Goal: Task Accomplishment & Management: Use online tool/utility

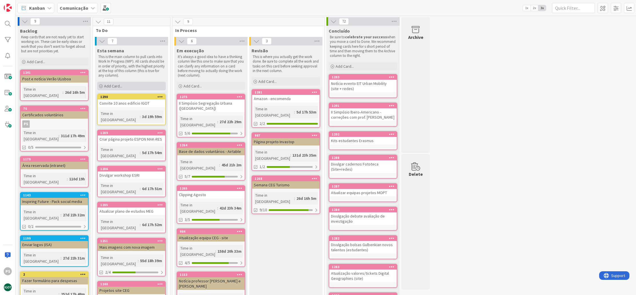
click at [116, 87] on span "Add Card..." at bounding box center [113, 85] width 18 height 5
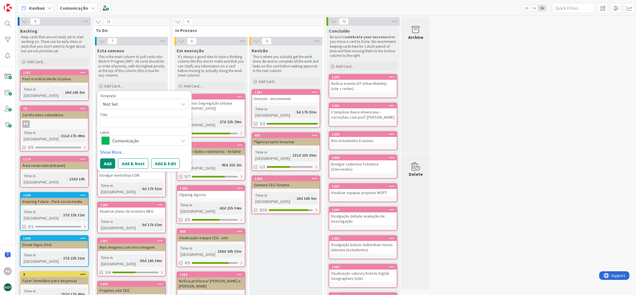
type textarea "x"
type textarea "S"
type textarea "x"
type textarea "Si"
type textarea "x"
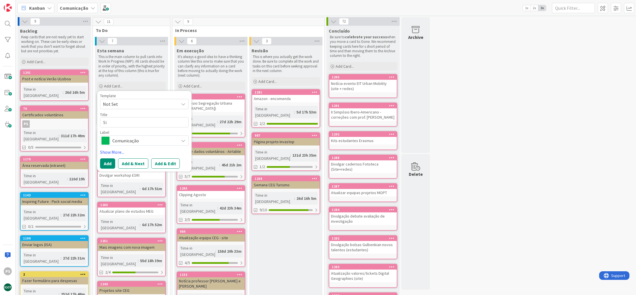
type textarea "Sit"
type textarea "x"
type textarea "Site"
type textarea "x"
type textarea "Site:"
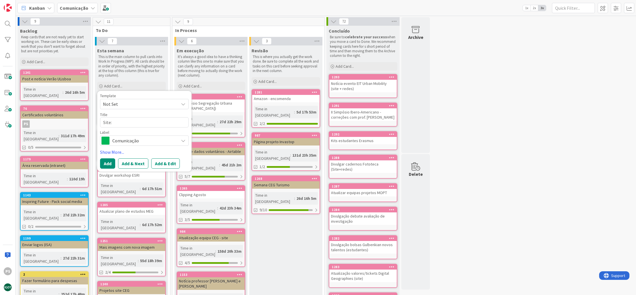
type textarea "x"
type textarea "Site:"
type textarea "x"
type textarea "Site: p"
type textarea "x"
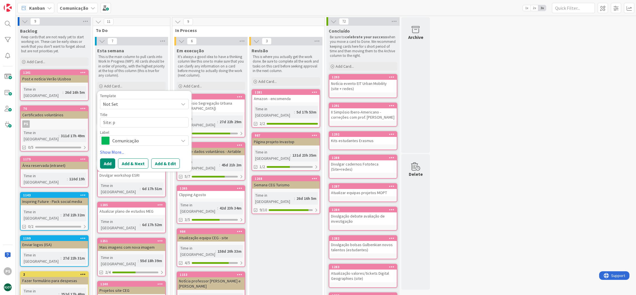
type textarea "Site: pr"
type textarea "x"
type textarea "Site: pro"
type textarea "x"
type textarea "Site: prov"
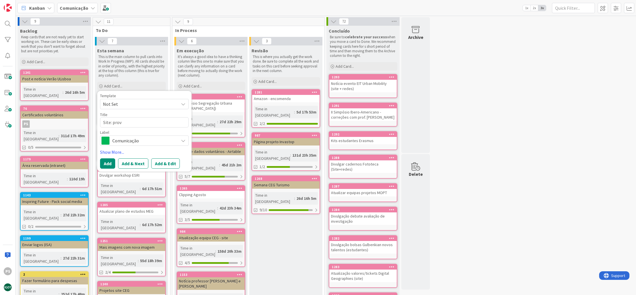
type textarea "x"
type textarea "Site: prova"
type textarea "x"
type textarea "Site: provas"
type textarea "x"
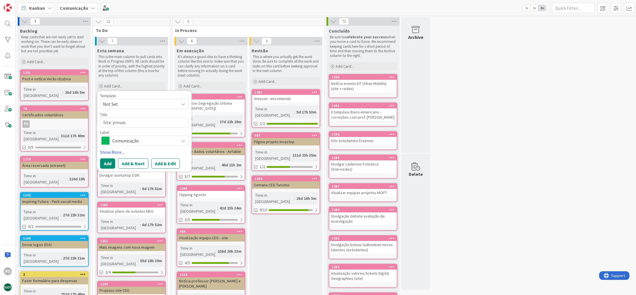
type textarea "Site: provas"
type textarea "x"
type textarea "Site: provas d"
type textarea "x"
type textarea "Site: provas de"
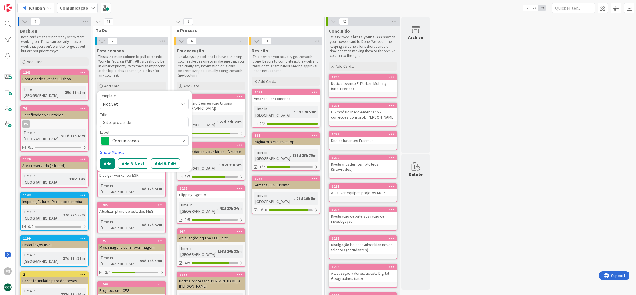
type textarea "x"
type textarea "Site: provas de"
type textarea "x"
type textarea "Site: provas de d"
type textarea "x"
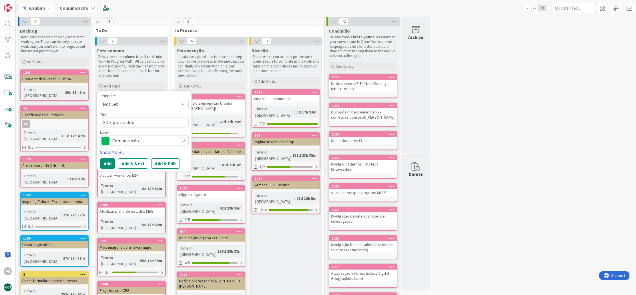
type textarea "Site: provas de do"
type textarea "x"
type textarea "Site: provas de dou"
type textarea "x"
type textarea "Site: provas de dout"
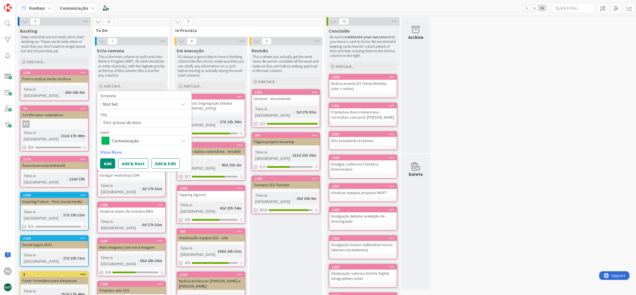
type textarea "x"
type textarea "Site: provas de douto"
type textarea "x"
type textarea "Site: provas de doutor"
type textarea "x"
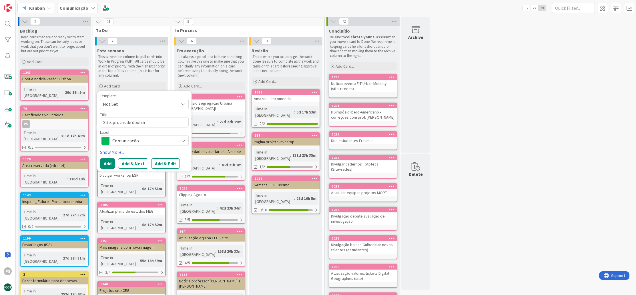
type textarea "Site: provas de doutora"
type textarea "x"
type textarea "Site: provas de doutoram"
type textarea "x"
type textarea "Site: provas de doutorame"
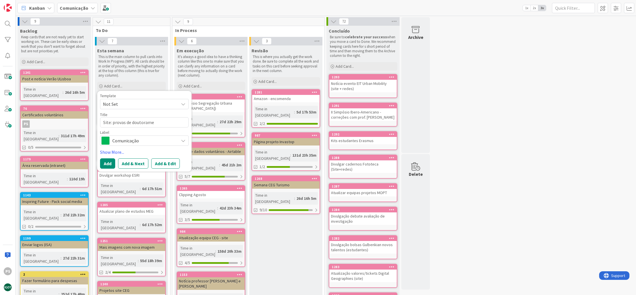
type textarea "x"
type textarea "Site: provas de doutoramen"
type textarea "x"
type textarea "Site: provas de doutorament"
type textarea "x"
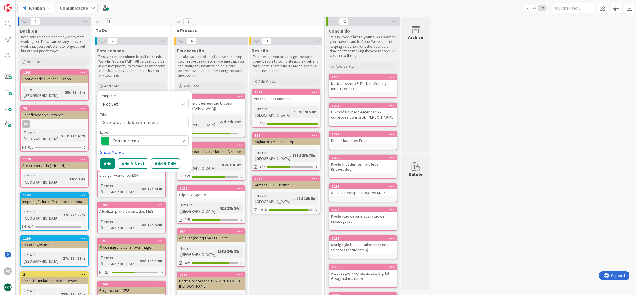
type textarea "Site: provas de doutoramento"
type textarea "x"
type textarea "Site: provas de doutoramento"
type textarea "x"
type textarea "Site: provas de doutoramento +"
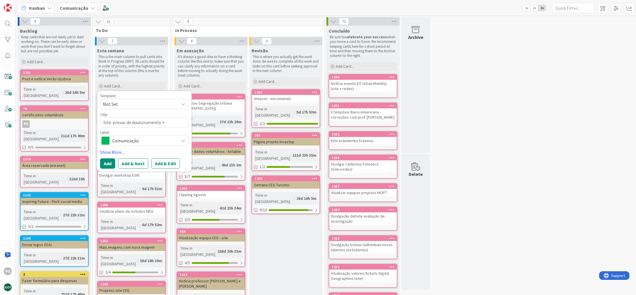
type textarea "x"
type textarea "Site: provas de doutoramento +"
type textarea "x"
type textarea "Site: provas de doutoramento + a"
type textarea "x"
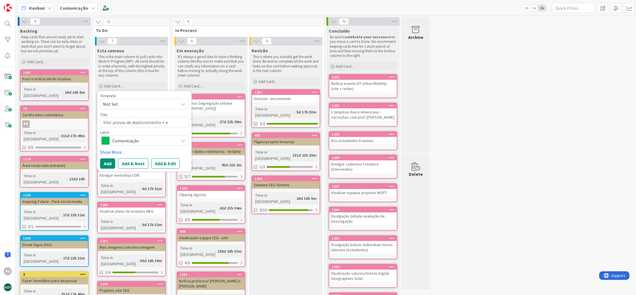
type textarea "Site: provas de doutoramento + at"
type textarea "x"
type textarea "Site: provas de doutoramento + atu"
type textarea "x"
type textarea "Site: provas de doutoramento + atua"
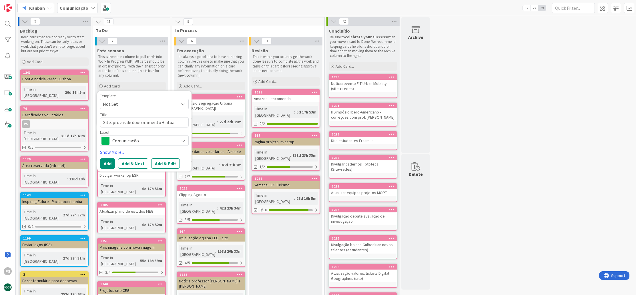
type textarea "x"
type textarea "Site: provas de doutoramento + atual"
type textarea "x"
type textarea "Site: provas de doutoramento + atuali"
type textarea "x"
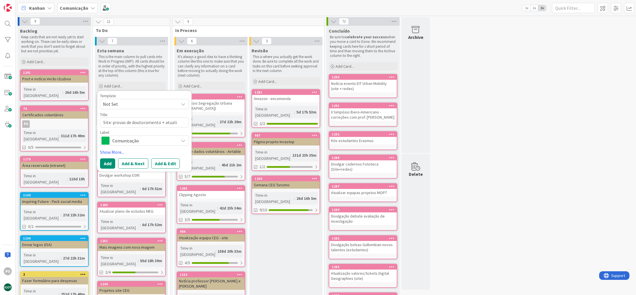
type textarea "Site: provas de doutoramento + atualiz"
type textarea "x"
type textarea "Site: provas de doutoramento + atualiza"
type textarea "x"
type textarea "Site: provas de doutoramento + atualizaç~"
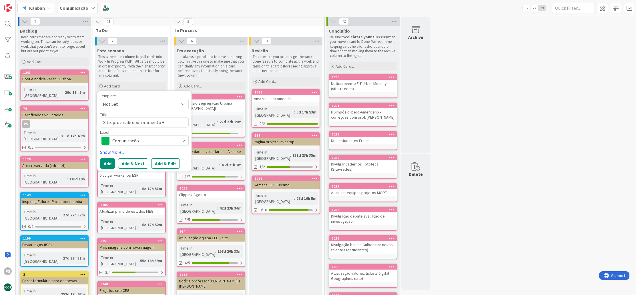
type textarea "x"
type textarea "Site: provas de doutoramento + atualizaçã"
type textarea "x"
type textarea "Site: provas de doutoramento + atualização"
type textarea "x"
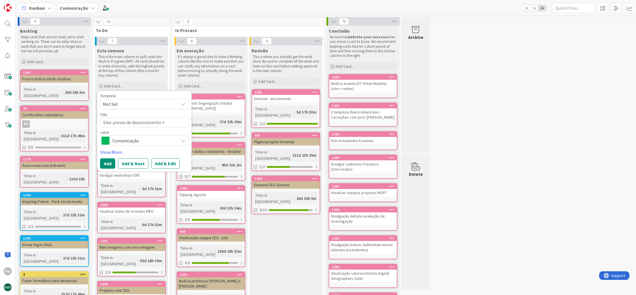
type textarea "Site: provas de doutoramento + atualização"
type textarea "x"
type textarea "Site: provas de doutoramento + atualização c"
type textarea "x"
type textarea "Site: provas de doutoramento + atualização co"
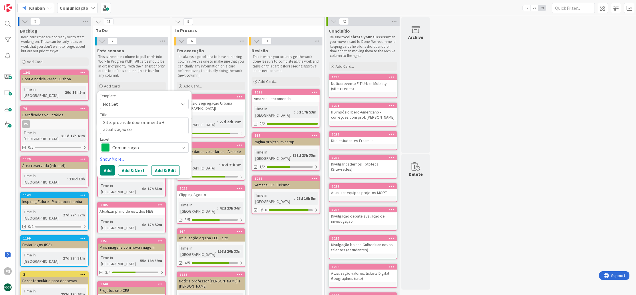
type textarea "x"
type textarea "Site: provas de doutoramento + atualização col"
type textarea "x"
type textarea "Site: provas de doutoramento + atualização cola"
type textarea "x"
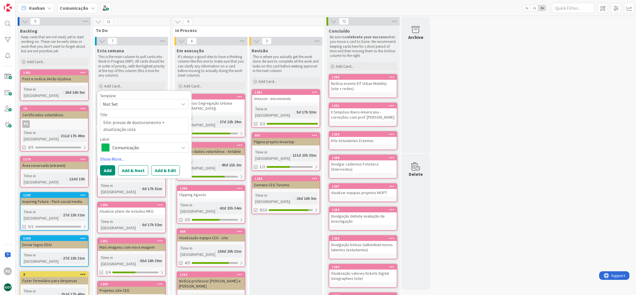
type textarea "Site: provas de doutoramento + atualização colab"
type textarea "x"
type textarea "Site: provas de doutoramento + atualização colabo"
type textarea "x"
type textarea "Site: provas de doutoramento + atualização colabor"
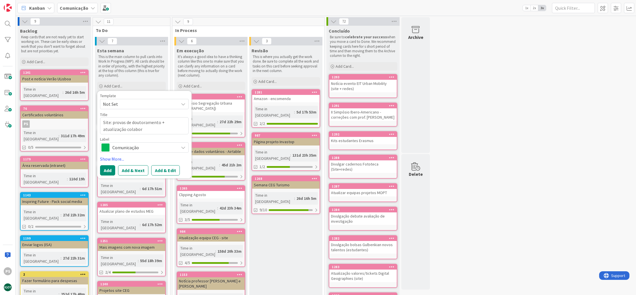
type textarea "x"
type textarea "Site: provas de doutoramento + atualização colabora"
type textarea "x"
type textarea "Site: provas de doutoramento + atualização colaboraç~"
type textarea "x"
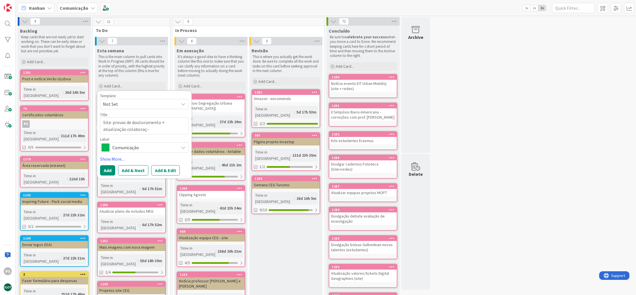
type textarea "Site: provas de doutoramento + atualização colaboraçã"
type textarea "x"
type textarea "Site: provas de doutoramento + atualização colaboração"
type textarea "x"
type textarea "Site: provas de doutoramento + atualização colaboração"
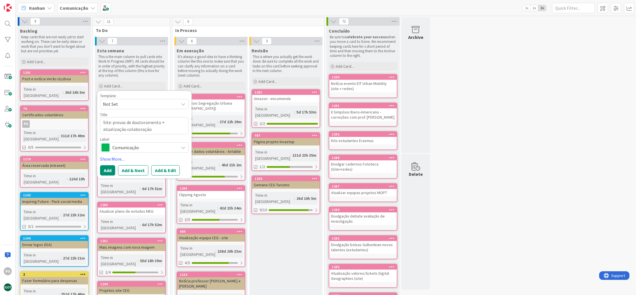
type textarea "x"
type textarea "Site: provas de doutoramento + atualização colaboração d"
type textarea "x"
type textarea "Site: provas de doutoramento + atualização colaboração do"
type textarea "x"
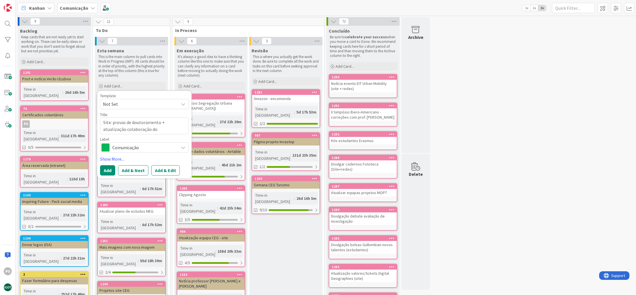
type textarea "Site: provas de doutoramento + atualização colaboração doc"
type textarea "x"
type textarea "Site: provas de doutoramento + atualização colaboração doce"
type textarea "x"
type textarea "Site: provas de doutoramento + atualização colaboração docen"
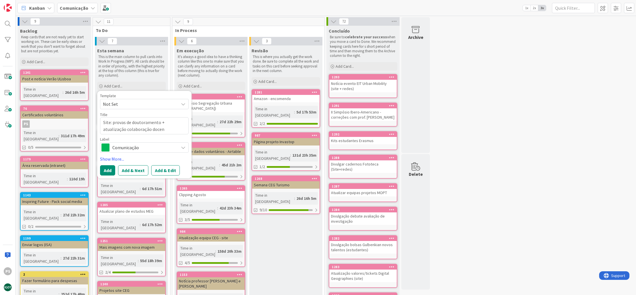
type textarea "x"
type textarea "Site: provas de doutoramento + atualização colaboração docent"
type textarea "x"
type textarea "Site: provas de doutoramento + atualização colaboração docente"
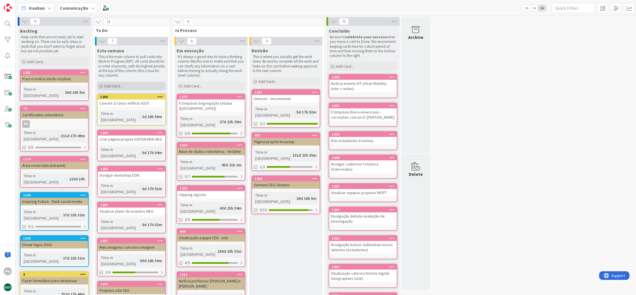
click at [141, 86] on div "Add Card..." at bounding box center [131, 86] width 69 height 9
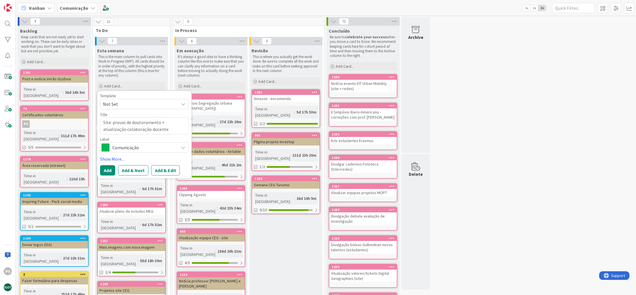
click at [143, 145] on span "Comunicação" at bounding box center [143, 147] width 63 height 8
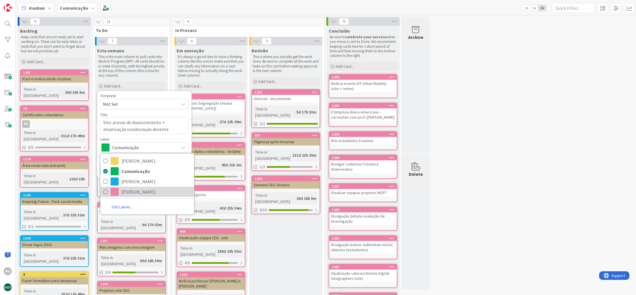
click at [134, 188] on span "[PERSON_NAME]" at bounding box center [156, 191] width 70 height 9
type textarea "x"
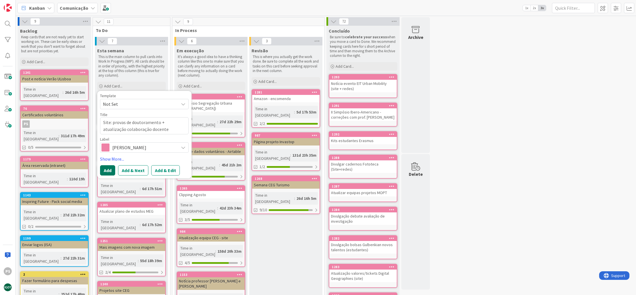
click at [103, 169] on button "Add" at bounding box center [107, 170] width 15 height 10
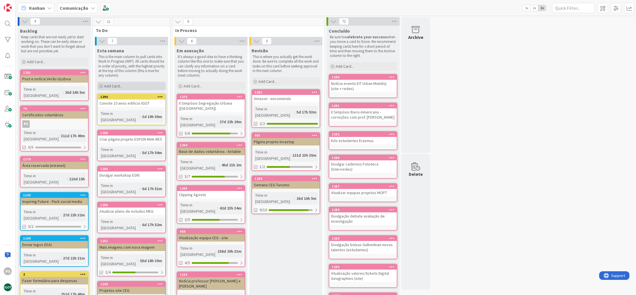
click at [148, 89] on div "Add Card..." at bounding box center [131, 86] width 69 height 9
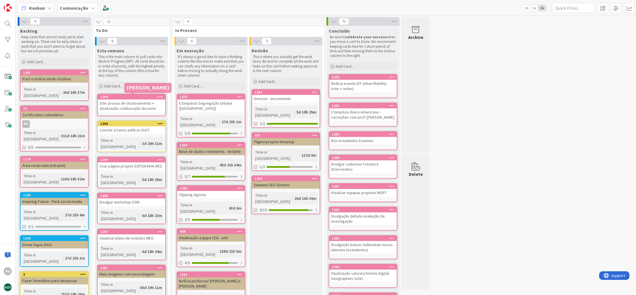
click at [150, 98] on div "1294" at bounding box center [132, 97] width 65 height 4
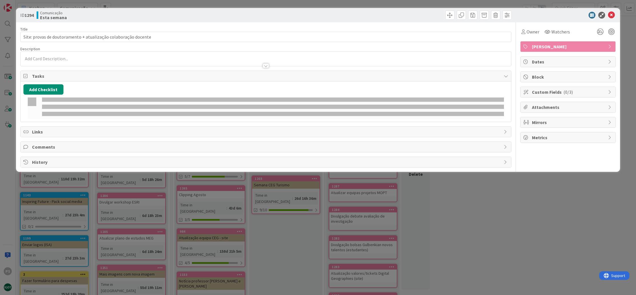
click at [159, 97] on div "Add Checklist" at bounding box center [265, 101] width 485 height 35
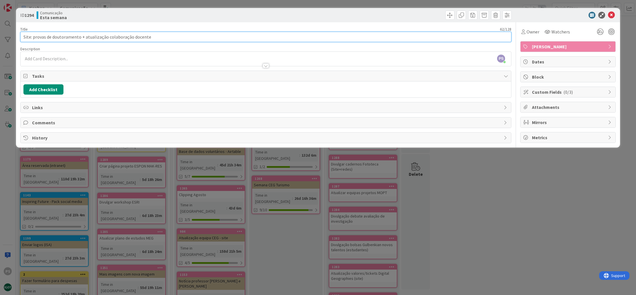
drag, startPoint x: 79, startPoint y: 37, endPoint x: 47, endPoint y: 36, distance: 32.0
click at [47, 36] on input "Site: provas de doutoramento + atualização colaboração docente" at bounding box center [265, 37] width 491 height 10
type input "Site: provas académicas + atualização colaboração docente"
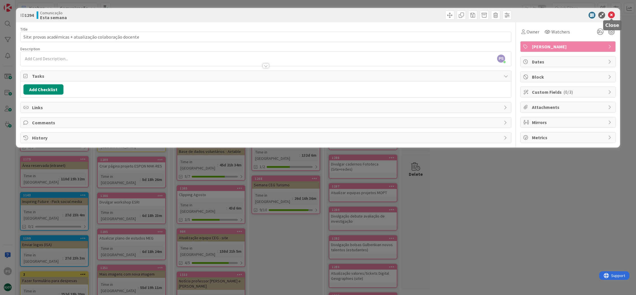
click at [611, 15] on icon at bounding box center [611, 15] width 7 height 7
